Goal: Task Accomplishment & Management: Manage account settings

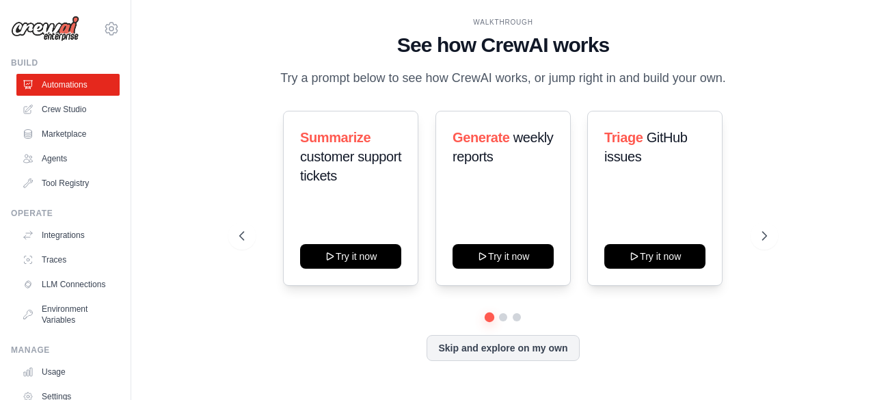
drag, startPoint x: 118, startPoint y: 92, endPoint x: 116, endPoint y: 125, distance: 33.5
click at [116, 125] on div "[EMAIL_ADDRESS][DOMAIN_NAME] Settings Build Automations Crew Studio Marketplace" at bounding box center [65, 200] width 131 height 400
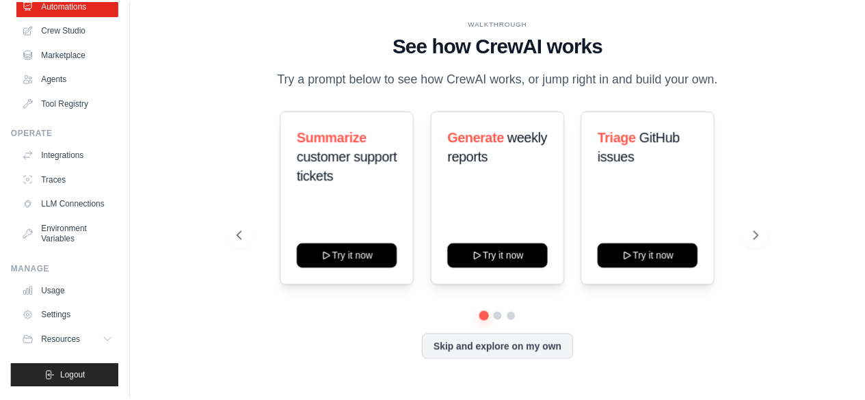
scroll to position [88, 0]
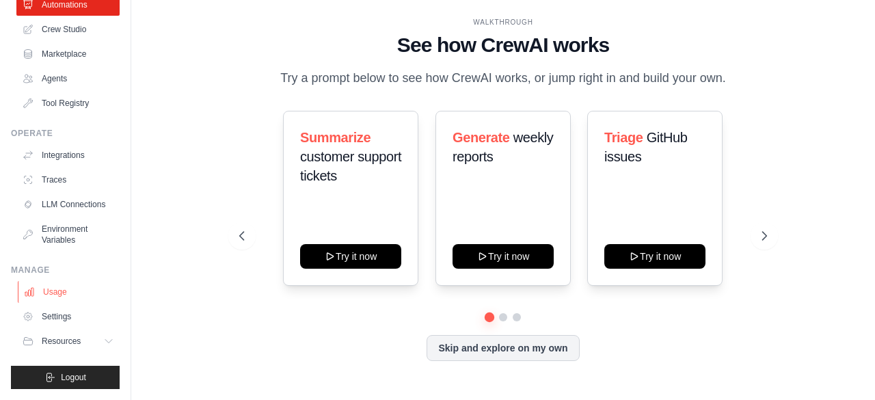
click at [55, 300] on link "Usage" at bounding box center [69, 292] width 103 height 22
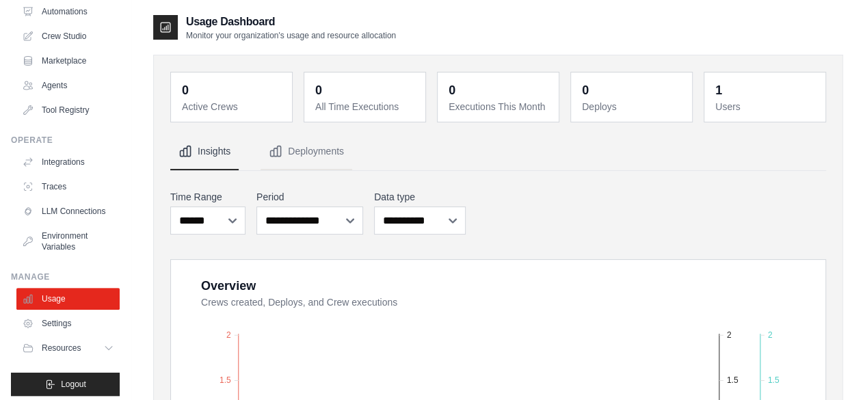
scroll to position [90, 0]
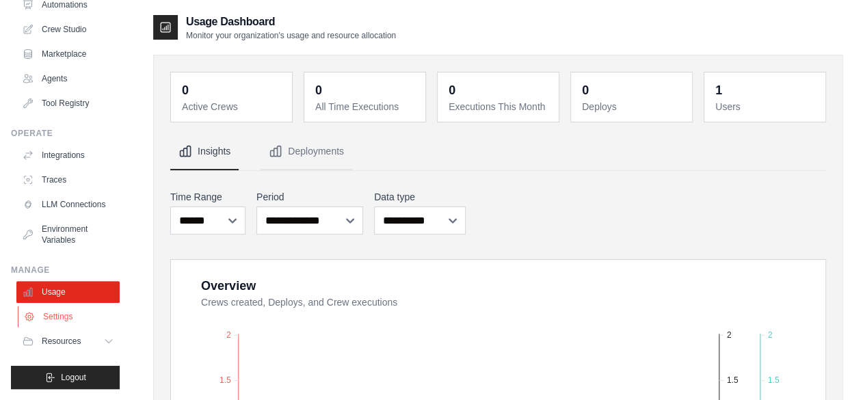
click at [57, 317] on link "Settings" at bounding box center [69, 317] width 103 height 22
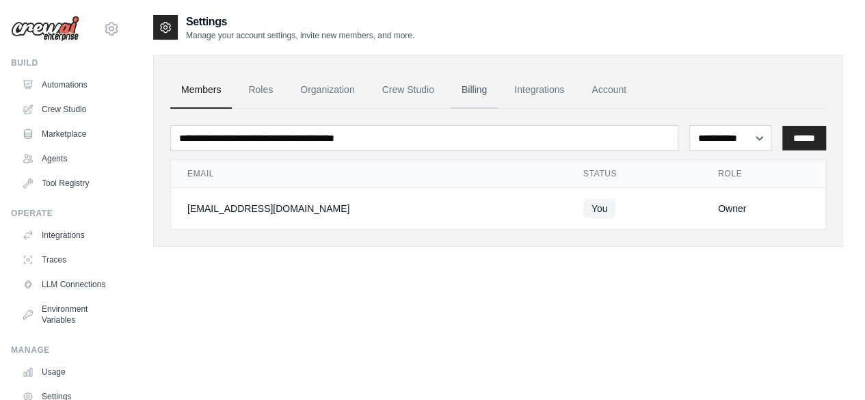
click at [469, 88] on link "Billing" at bounding box center [474, 90] width 47 height 37
